Goal: Task Accomplishment & Management: Complete application form

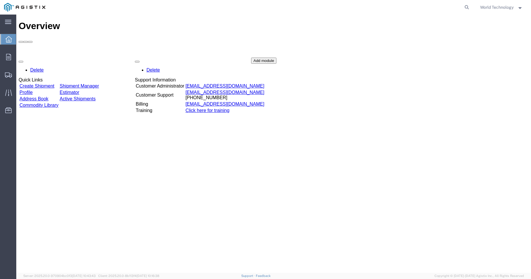
click at [54, 83] on link "Create Shipment" at bounding box center [36, 85] width 35 height 5
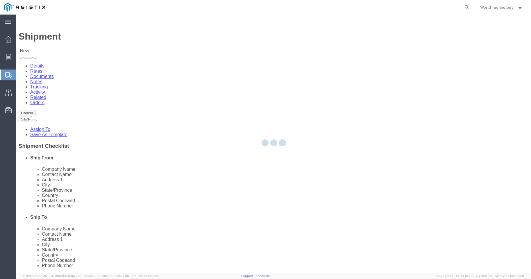
select select
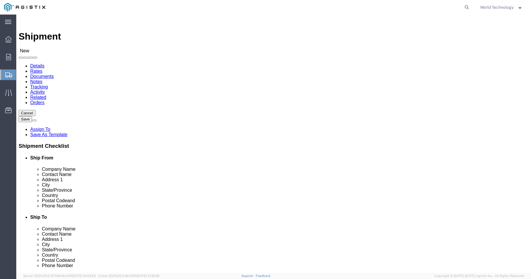
click select "Select PG&E World Wide Technology Inc"
select select "9596"
click select "Select PG&E World Wide Technology Inc"
select select "PURCHORD"
select select
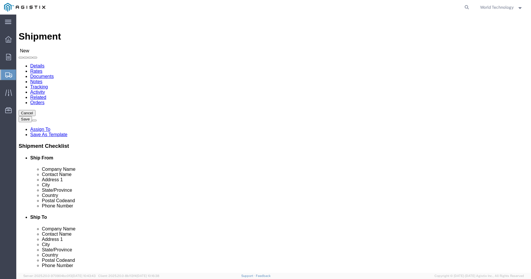
select select
select select "23082"
click select "Select All Others Fremont DC Fresno DC Wheatland DC"
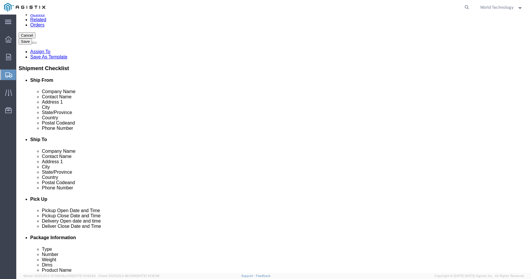
scroll to position [931, 0]
select select "71545"
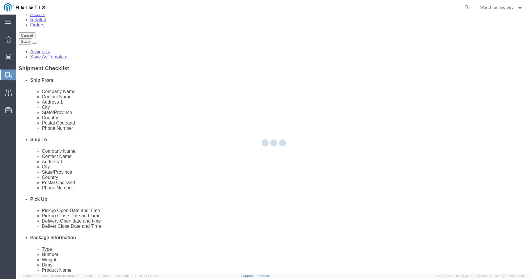
type input "PG&E"
type input "425 Beck Ave"
type input "Fairfield"
type input "94533-6808"
select select "CA"
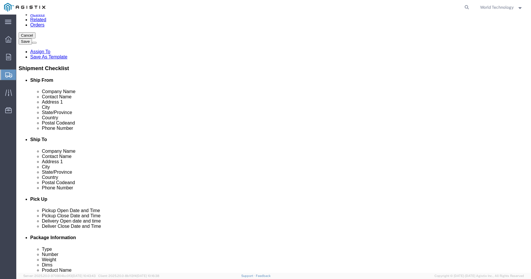
click input "text"
type input "Ryan Orpilla"
click input "text"
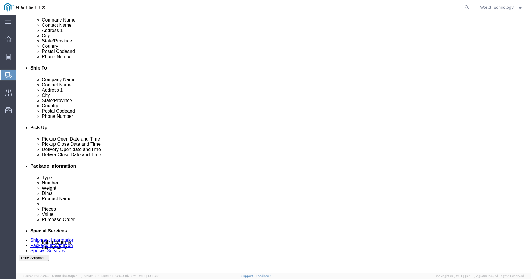
scroll to position [155, 0]
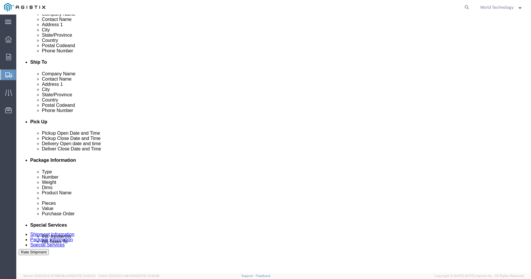
type input "4159613810"
click div
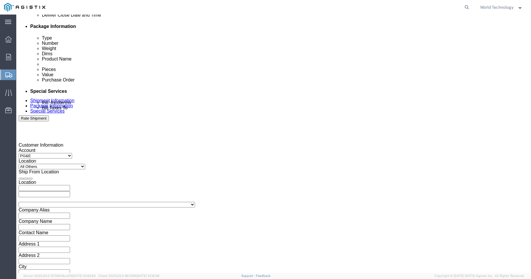
click button "Apply"
click div
click input "10:00 AM"
type input "10:00 PM"
click button "Apply"
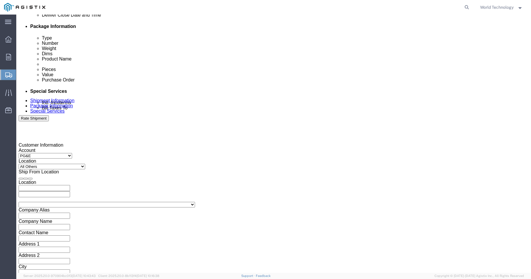
click input "text"
type input "2701235294"
click select "Select Account Type Activity ID Airline Appointment Number ASN Batch Request # …"
select select "DELNUM"
click select "Select Account Type Activity ID Airline Appointment Number ASN Batch Request # …"
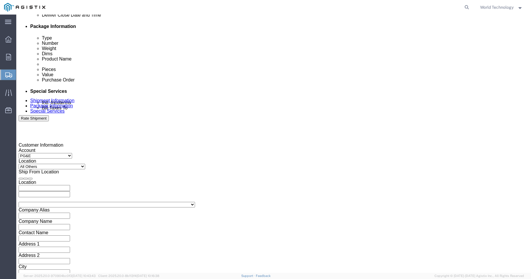
click input "text"
type input "1602650701"
click select "Select Account Type Activity ID Airline Appointment Number ASN Batch Request # …"
select select "SALEORDR"
click select "Select Account Type Activity ID Airline Appointment Number ASN Batch Request # …"
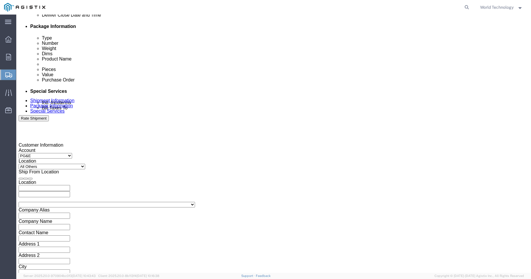
click input "text"
type input "12349787"
click button "Continue"
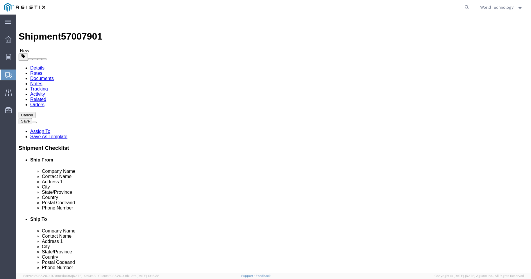
click select "Select Bulk Bundle(s) Cardboard Box(es) Carton(s) Crate(s) Drum(s) (Fiberboard)…"
select select "PSNS"
click select "Select Bulk Bundle(s) Cardboard Box(es) Carton(s) Crate(s) Drum(s) (Fiberboard)…"
click input "text"
type input "8"
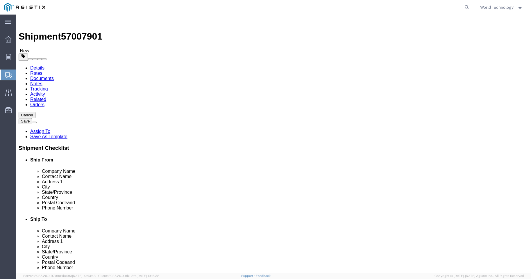
click input "text"
type input "48"
type input "40"
type input "50"
click input "0.00"
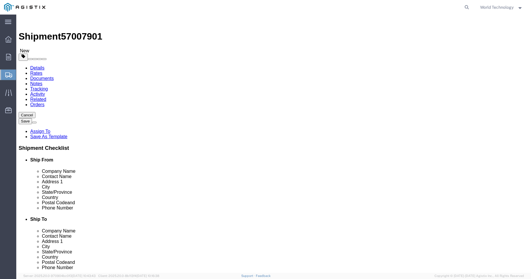
click input "0.00"
type input "527"
click span
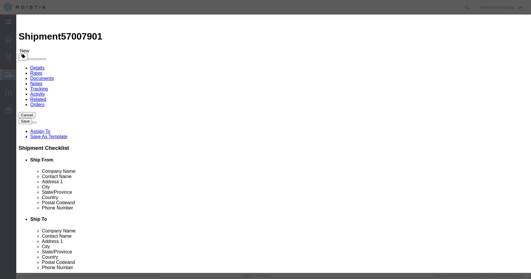
click input "text"
type input "COMPUTER EQIPMENT"
click input "0"
type input "8"
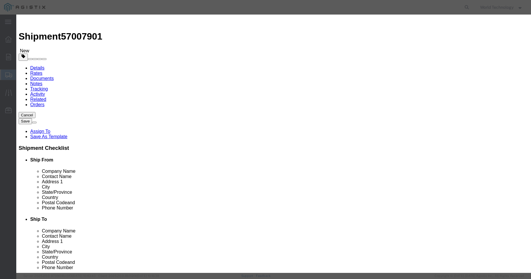
click input "text"
type input "10,000"
click select "Select 50 55 60 65 70 85 92.5 100 125 175 250 300 400"
select select "92.5"
click select "Select 50 55 60 65 70 85 92.5 100 125 175 250 300 400"
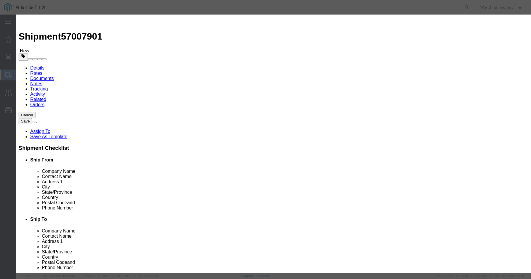
click button "Save & Close"
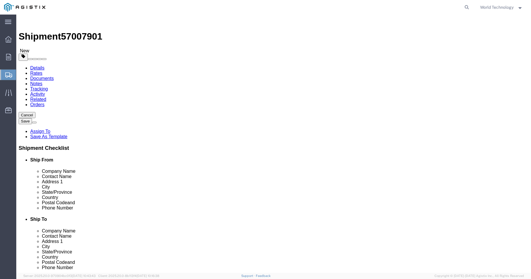
click link "Add Package"
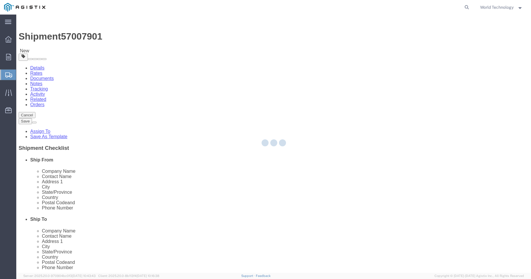
select select "PSNS"
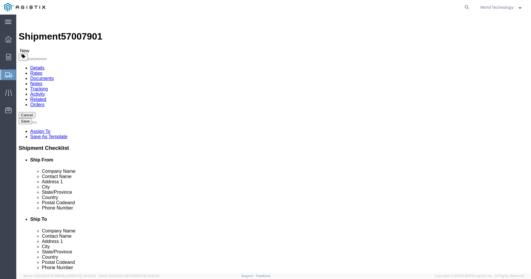
click select "Select Bulk Bundle(s) Cardboard Box(es) Carton(s) Crate(s) Drum(s) (Fiberboard)…"
select select "PSNS"
click select "Select Bulk Bundle(s) Cardboard Box(es) Carton(s) Crate(s) Drum(s) (Fiberboard)…"
click input "text"
type input "4"
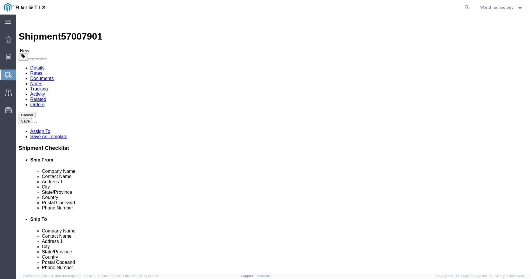
click input "text"
type input "48"
type input "40"
type input "50"
click input "0.00"
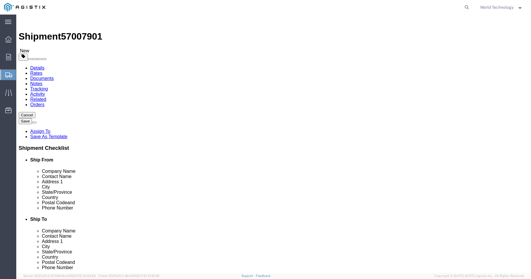
click input "0.00"
type input "317"
click link "Add Content"
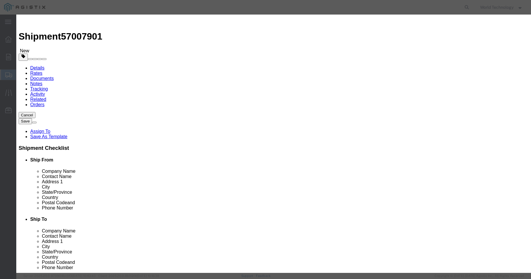
click input "text"
type input "COMPUTER EQUIPMENT"
click input "0"
type input "4"
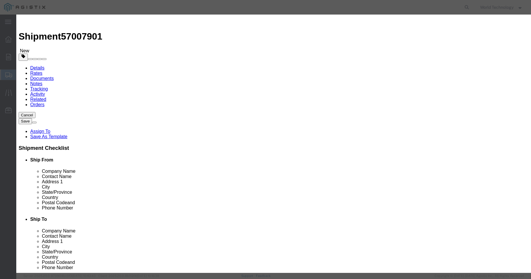
click input "text"
type input "10,000"
drag, startPoint x: 179, startPoint y: 78, endPoint x: 182, endPoint y: 80, distance: 3.5
click select "Select 50 55 60 65 70 85 92.5 100 125 175 250 300 400"
select select "92.5"
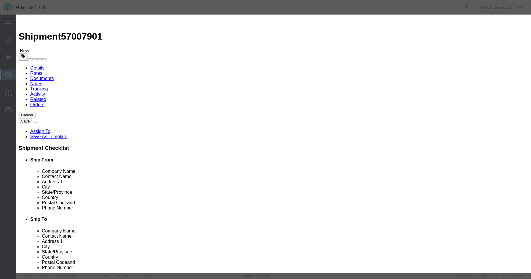
click select "Select 50 55 60 65 70 85 92.5 100 125 175 250 300 400"
click button "Save & Close"
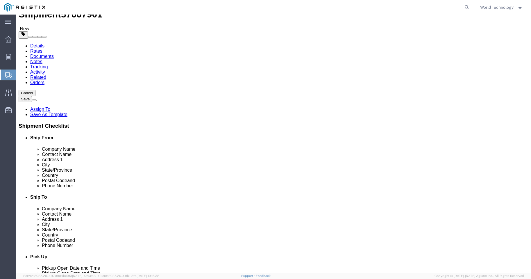
scroll to position [52, 0]
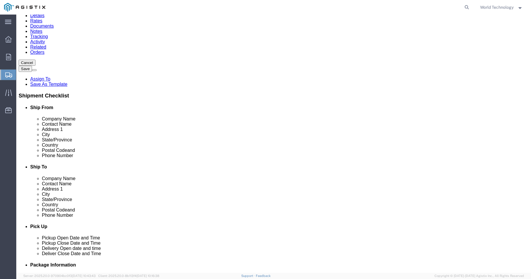
click button "Continue"
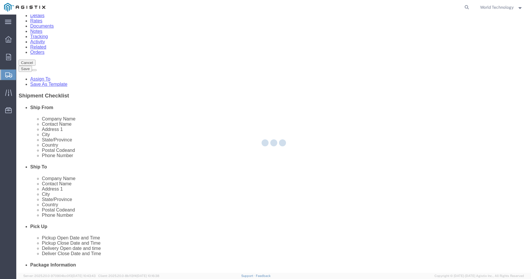
select select
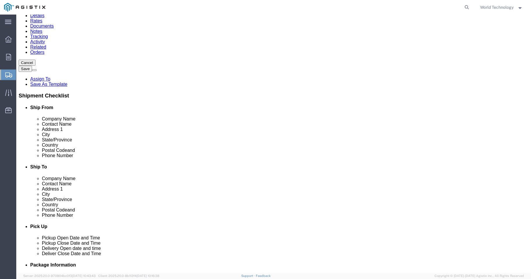
click div "Service Level Select 1 Day 2 Day 3-5 Day Economy 5+ Day"
click select "Select 1 Day 2 Day 3-5 Day Economy 5+ Day"
select select "3-5 Day Economy"
click select "Select 1 Day 2 Day 3-5 Day Economy 5+ Day"
click button "Rate Shipment"
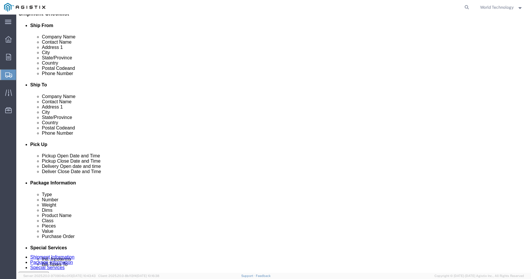
scroll to position [141, 0]
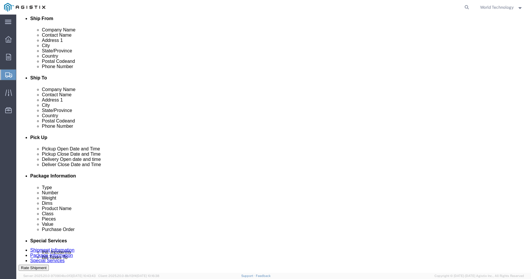
click button "Previous"
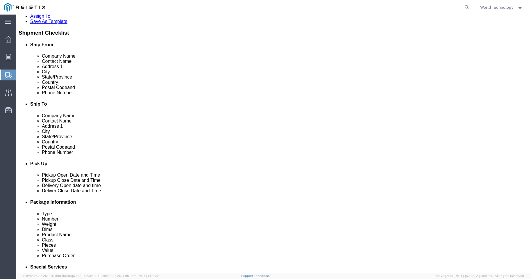
click button "Previous"
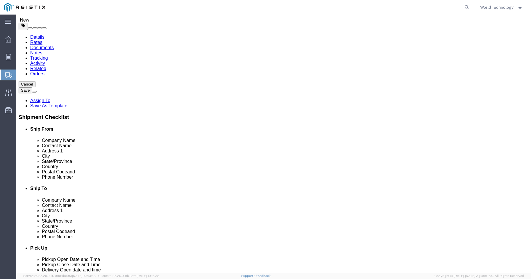
scroll to position [78, 0]
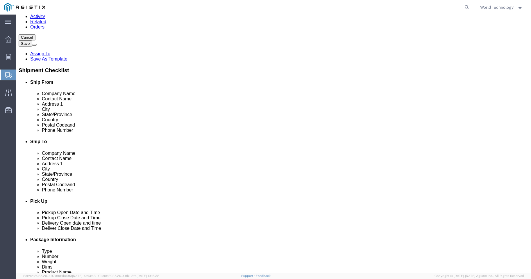
drag, startPoint x: 102, startPoint y: 111, endPoint x: 100, endPoint y: 115, distance: 4.3
click div "Location My Profile Location (OBSOLETE) BURNEY SC - GC TRAILER (OBSOLETE) BURNE…"
select select "MYPROFILE"
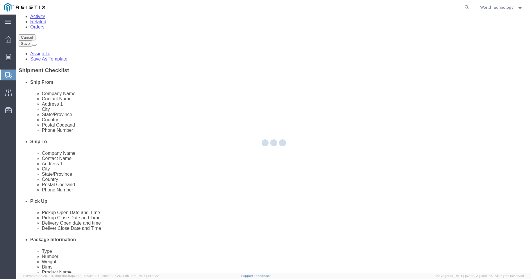
type input "World Wide Technology Inc"
type input "World Technology"
type input "108 Gateway Commerce Center Drive"
type input "Edwardsville"
type input "62025"
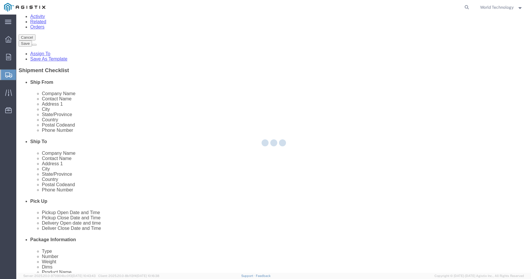
type input "3148240378"
type input "naic2transportation@wwt.com"
checkbox input "true"
select select "IL"
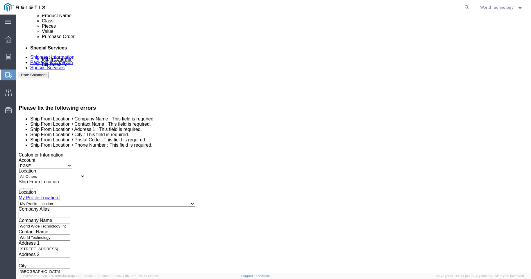
scroll to position [345, 0]
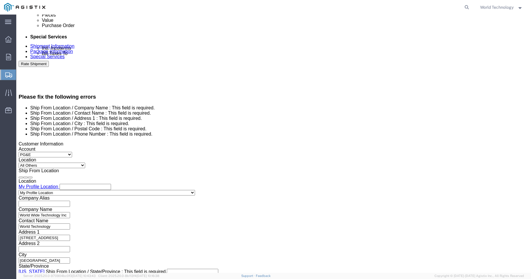
click button "Continue"
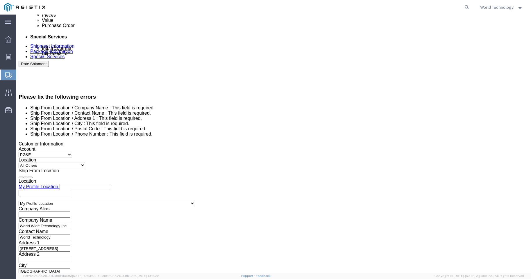
scroll to position [109, 0]
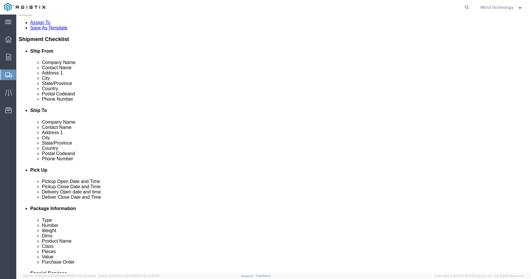
click button "Previous"
click input "World Technology"
click div "Location My Profile Location My Profile Location (OBSOLETE) BURNEY SC - GC TRAI…"
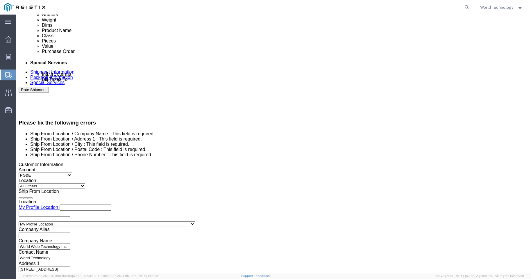
scroll to position [339, 0]
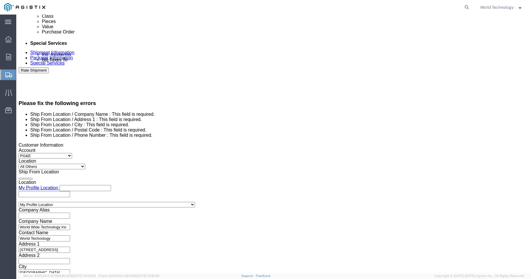
click button "Continue"
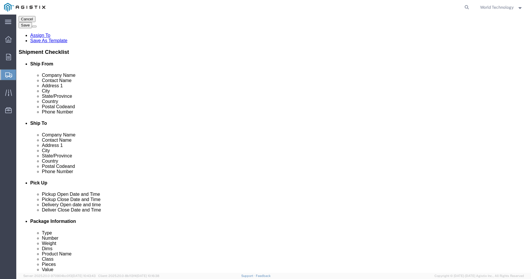
drag, startPoint x: 17, startPoint y: 237, endPoint x: 30, endPoint y: 241, distance: 12.7
click button "Previous"
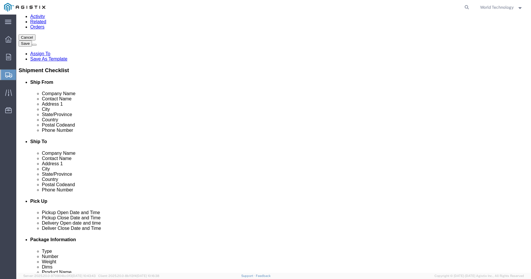
scroll to position [233, 0]
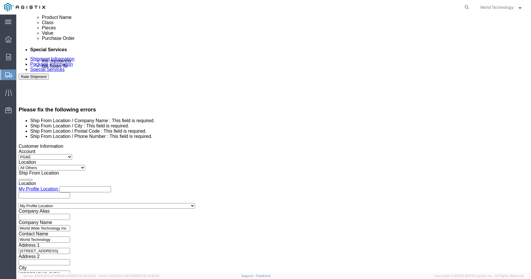
click button "Continue"
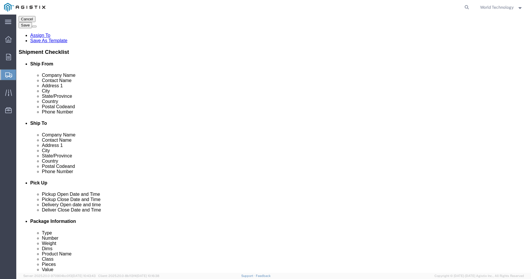
click button "Continue"
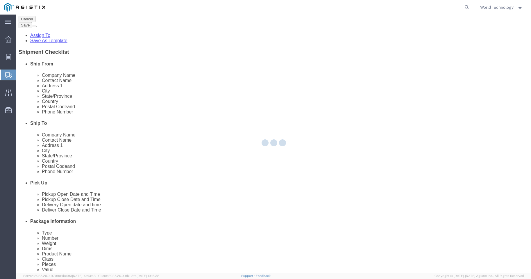
select select
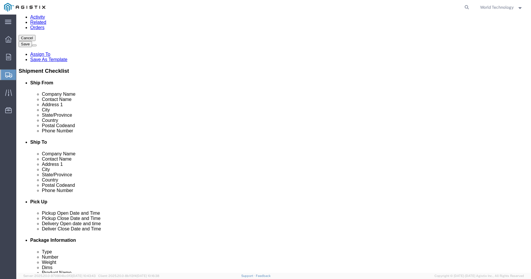
scroll to position [79, 0]
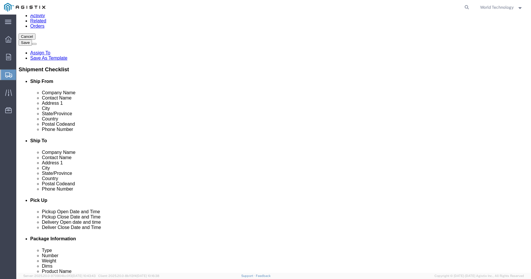
click button "Rate Shipment"
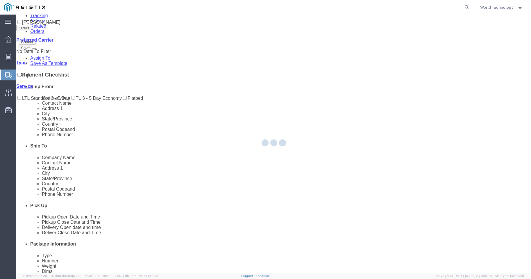
scroll to position [0, 0]
